Goal: Navigation & Orientation: Find specific page/section

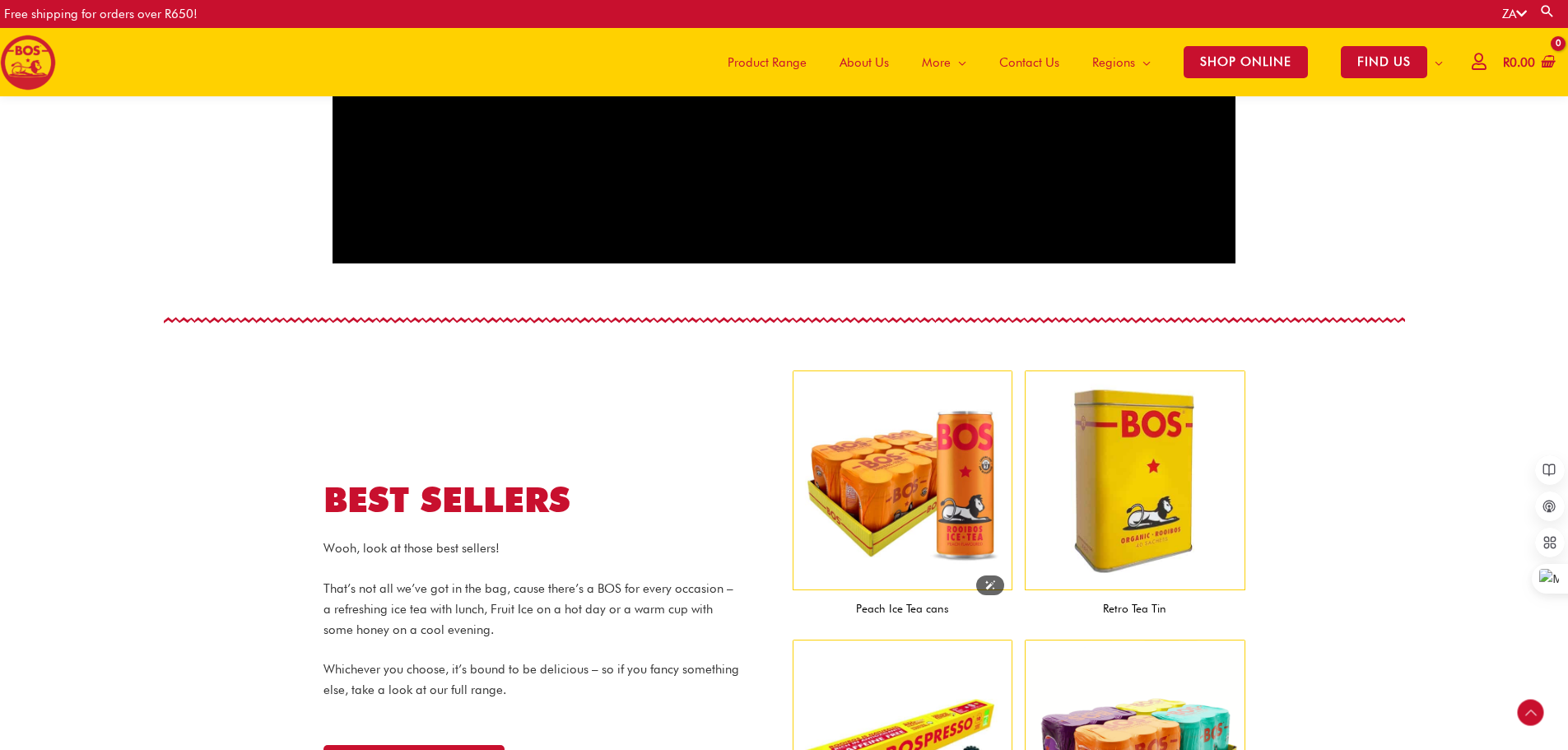
scroll to position [1309, 0]
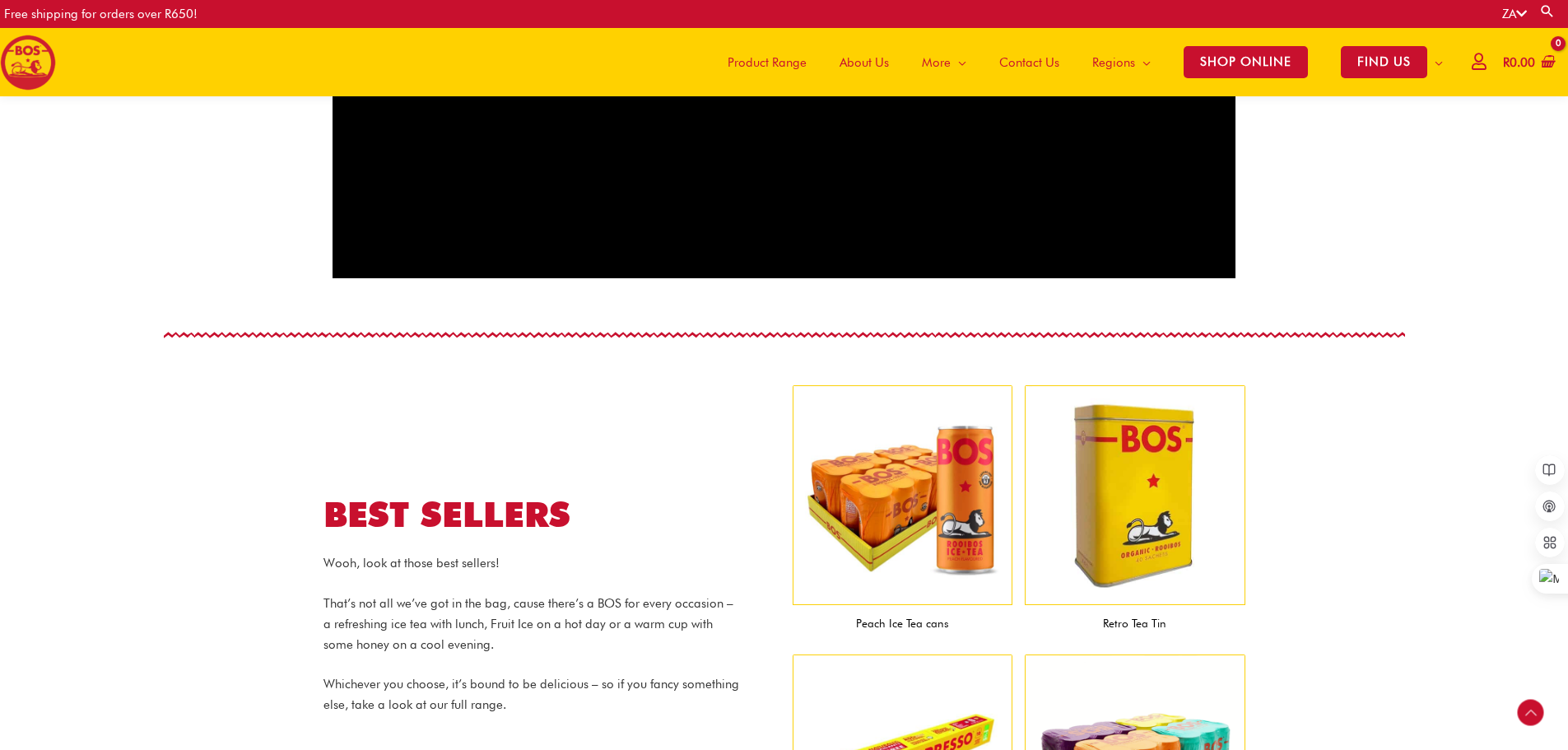
click at [757, 59] on span "Product Range" at bounding box center [766, 62] width 79 height 49
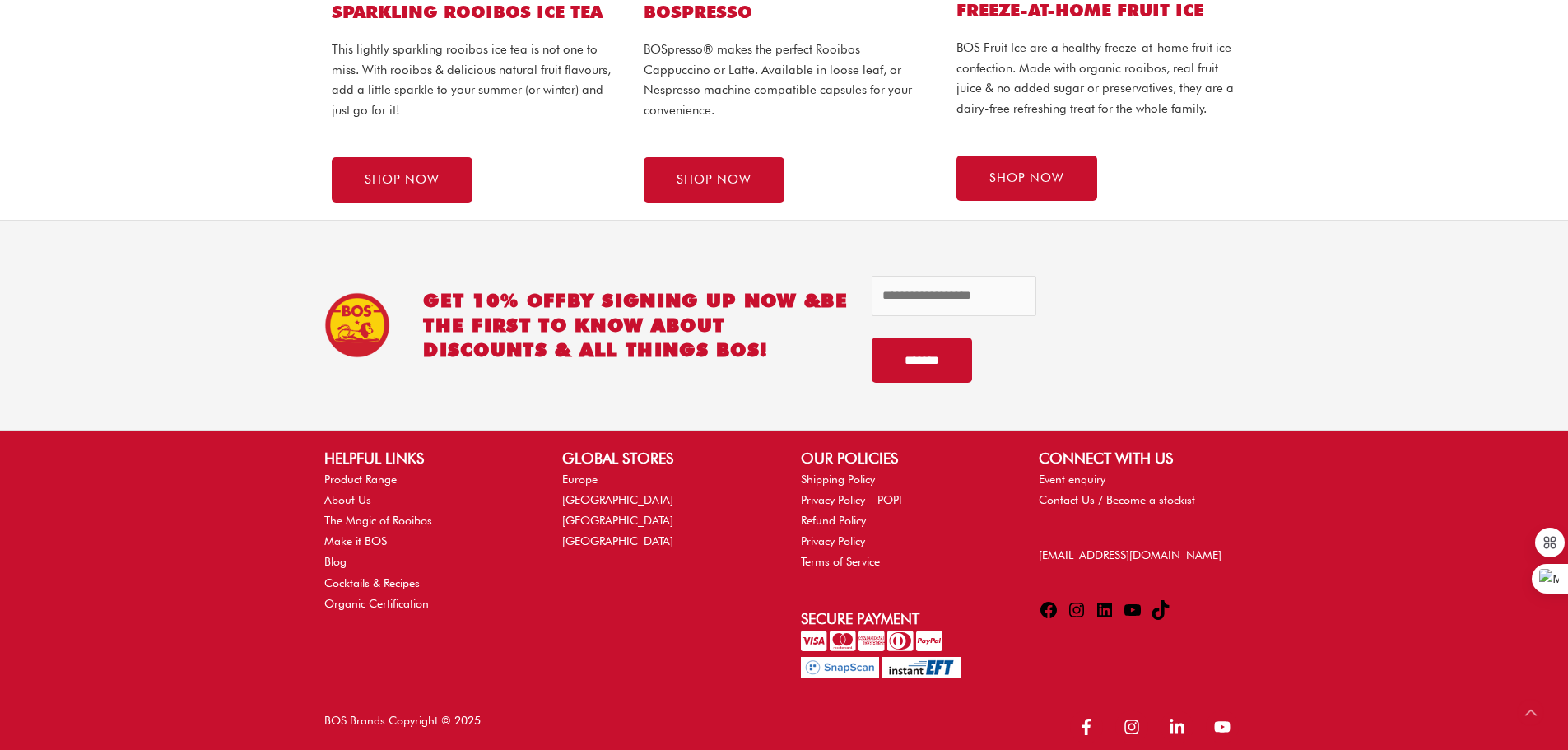
scroll to position [1249, 0]
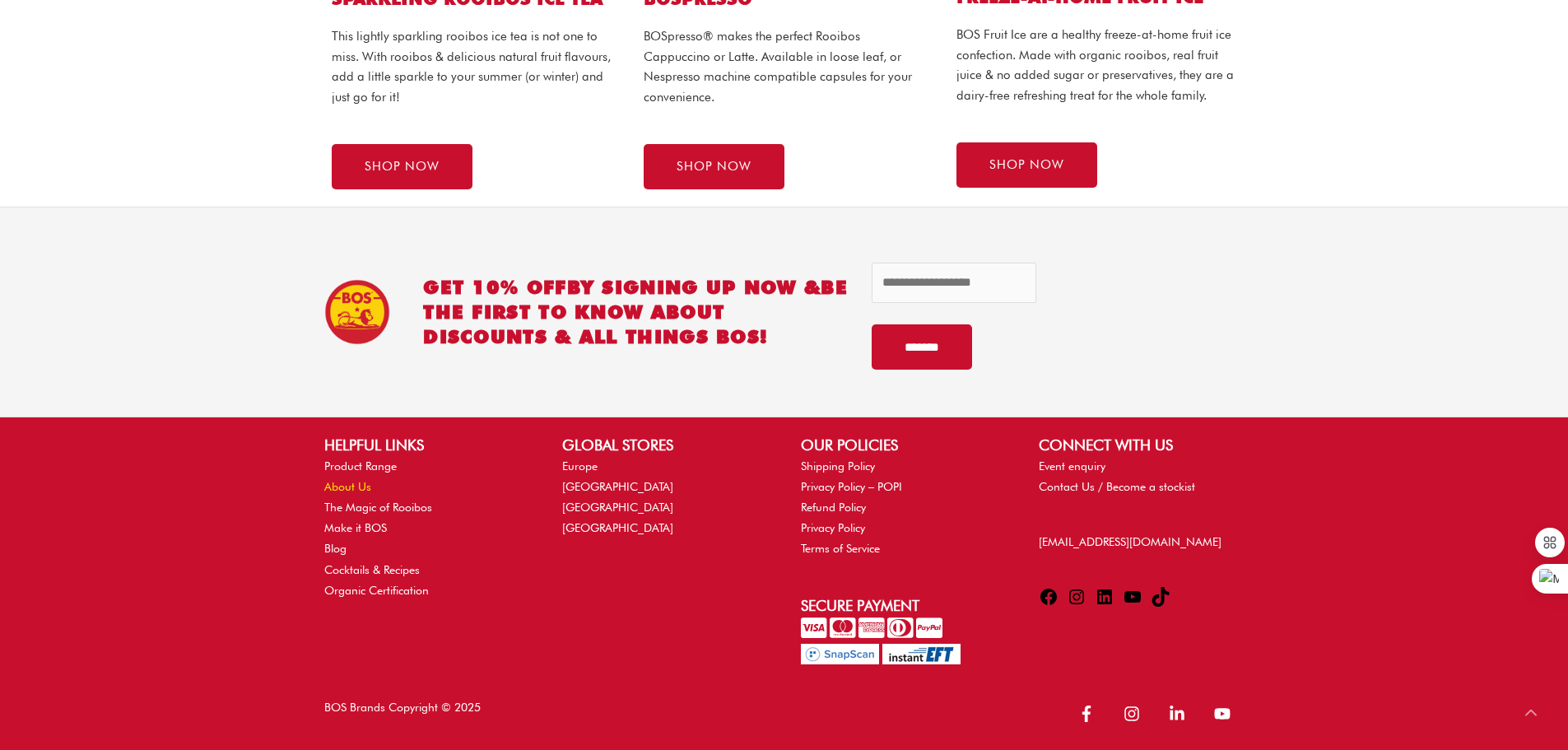
click at [351, 484] on link "About Us" at bounding box center [347, 486] width 47 height 13
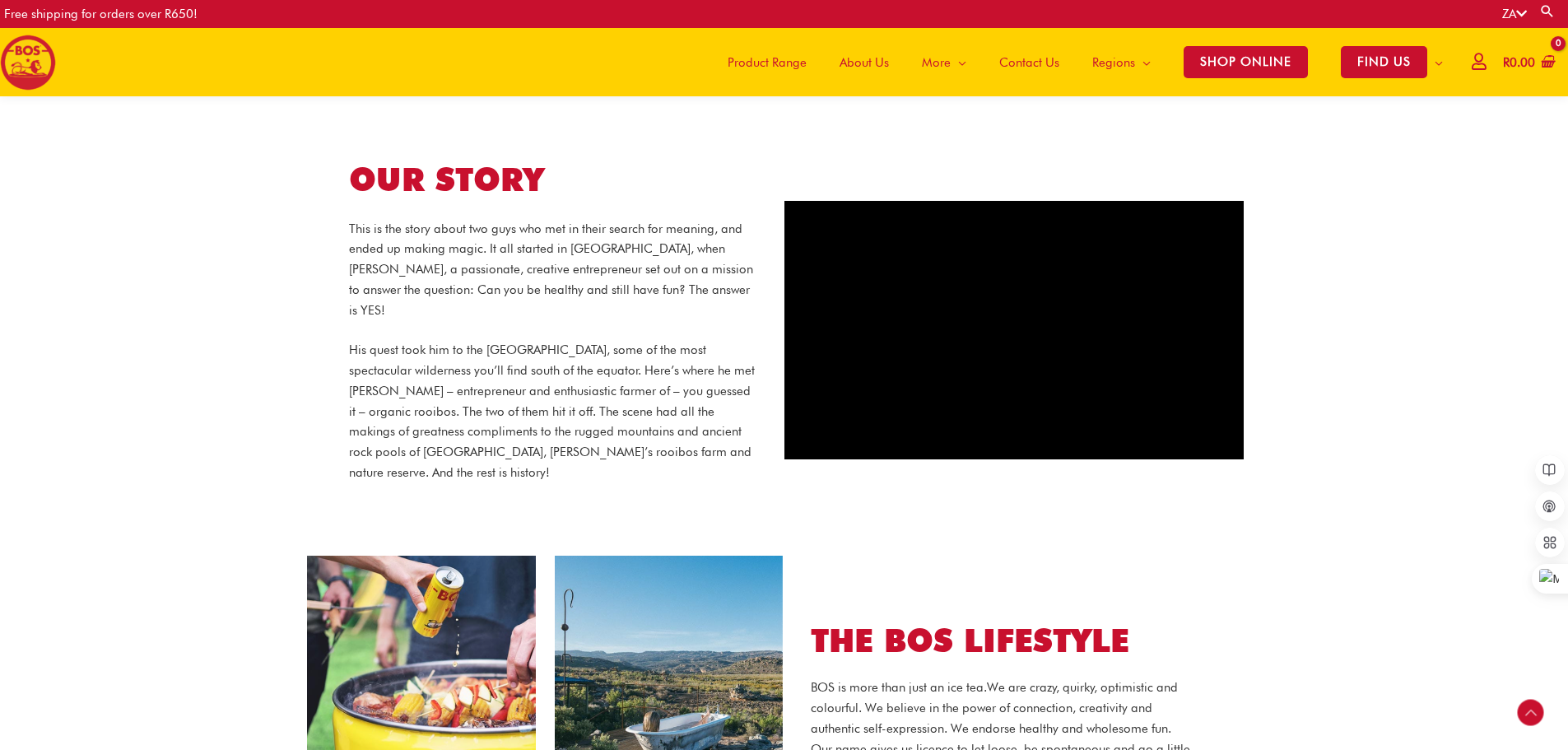
scroll to position [137, 0]
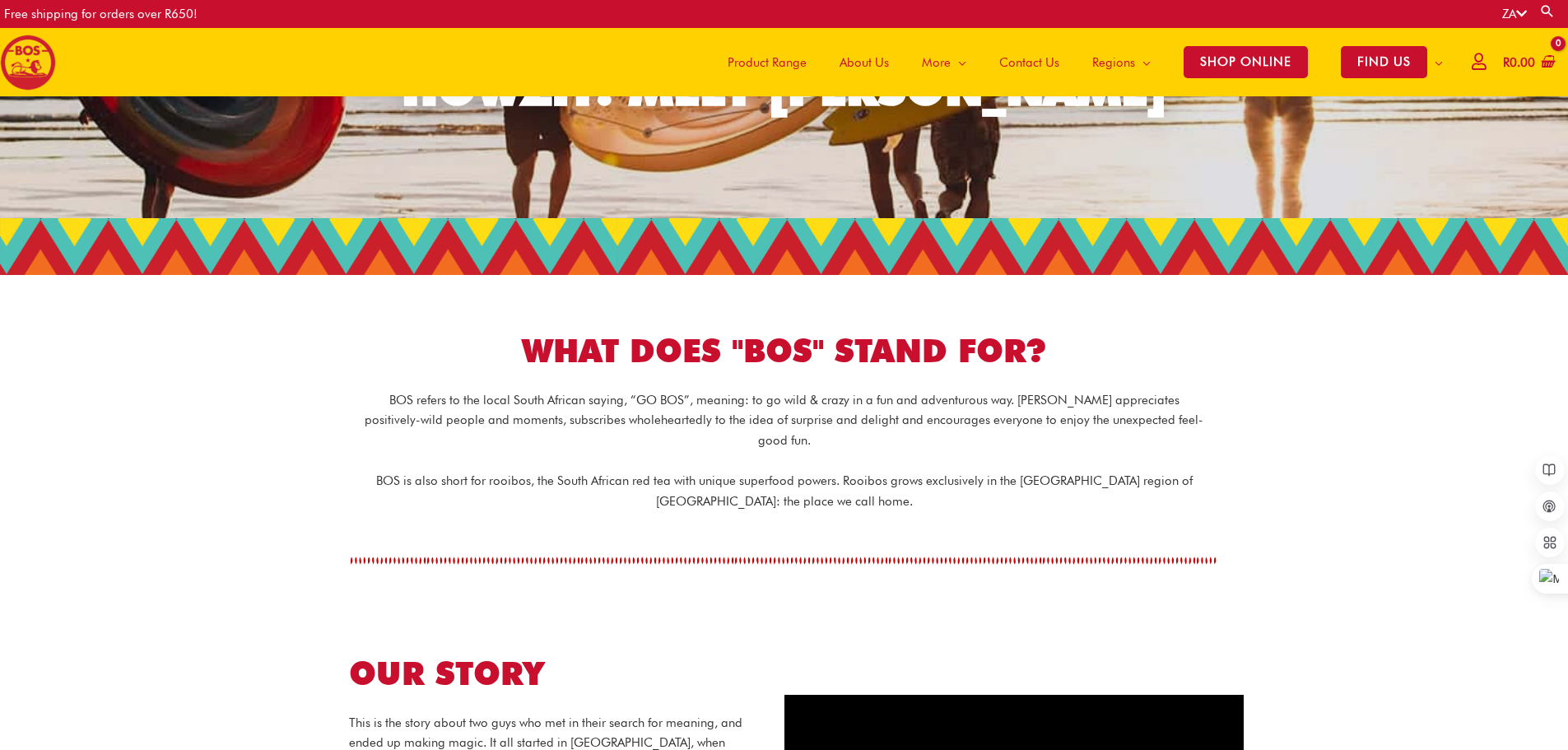
click at [1030, 61] on span "Contact Us" at bounding box center [1030, 62] width 60 height 49
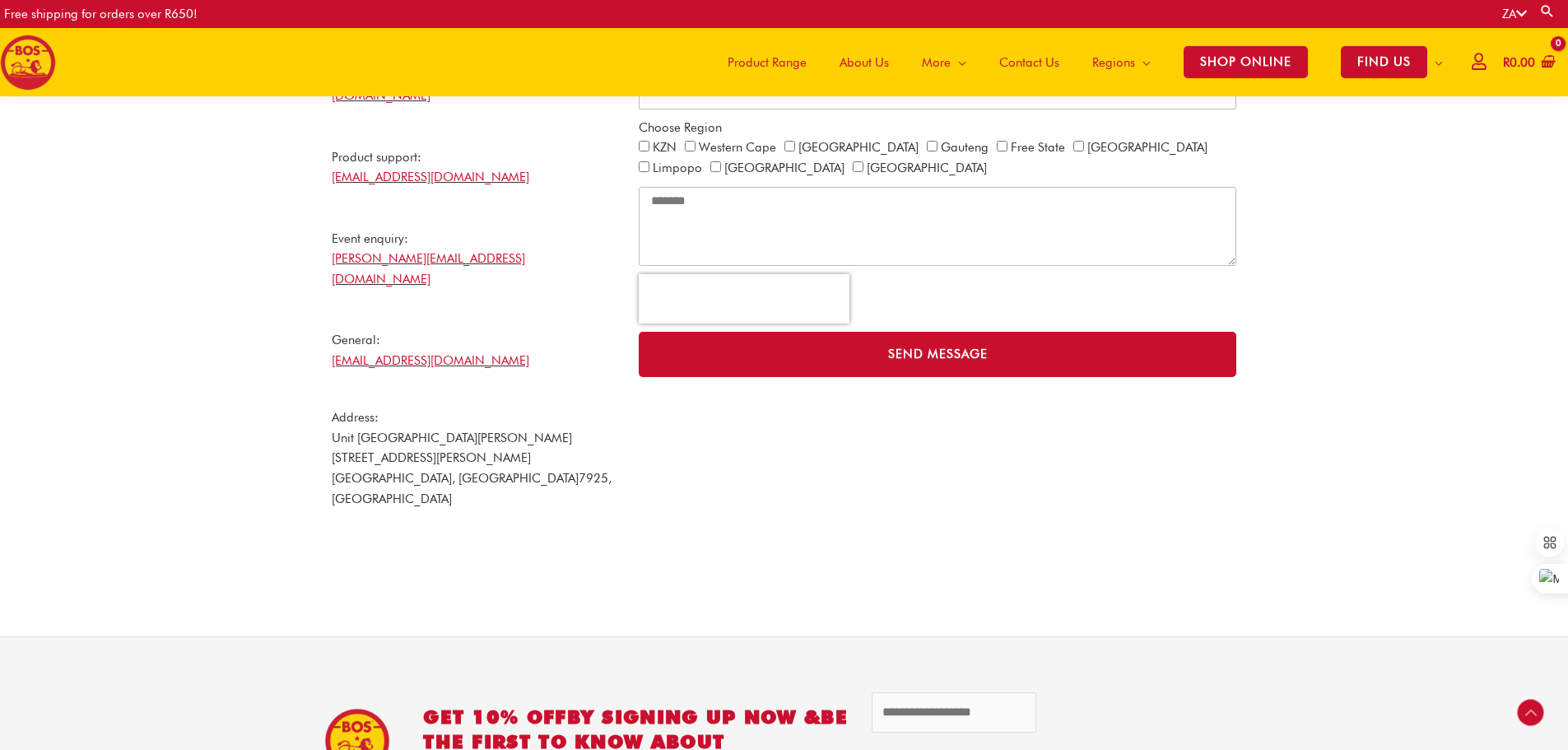
scroll to position [569, 0]
